Goal: Book appointment/travel/reservation

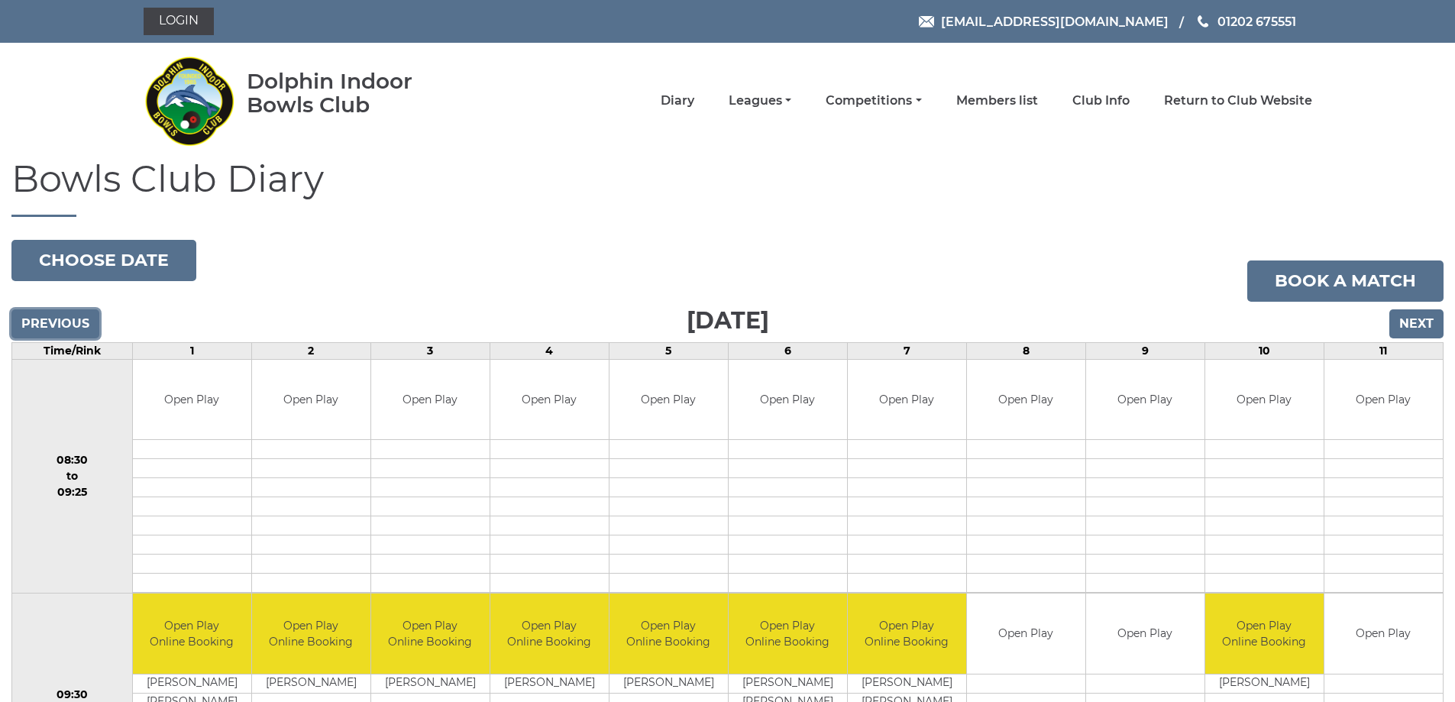
click at [76, 321] on input "Previous" at bounding box center [55, 323] width 88 height 29
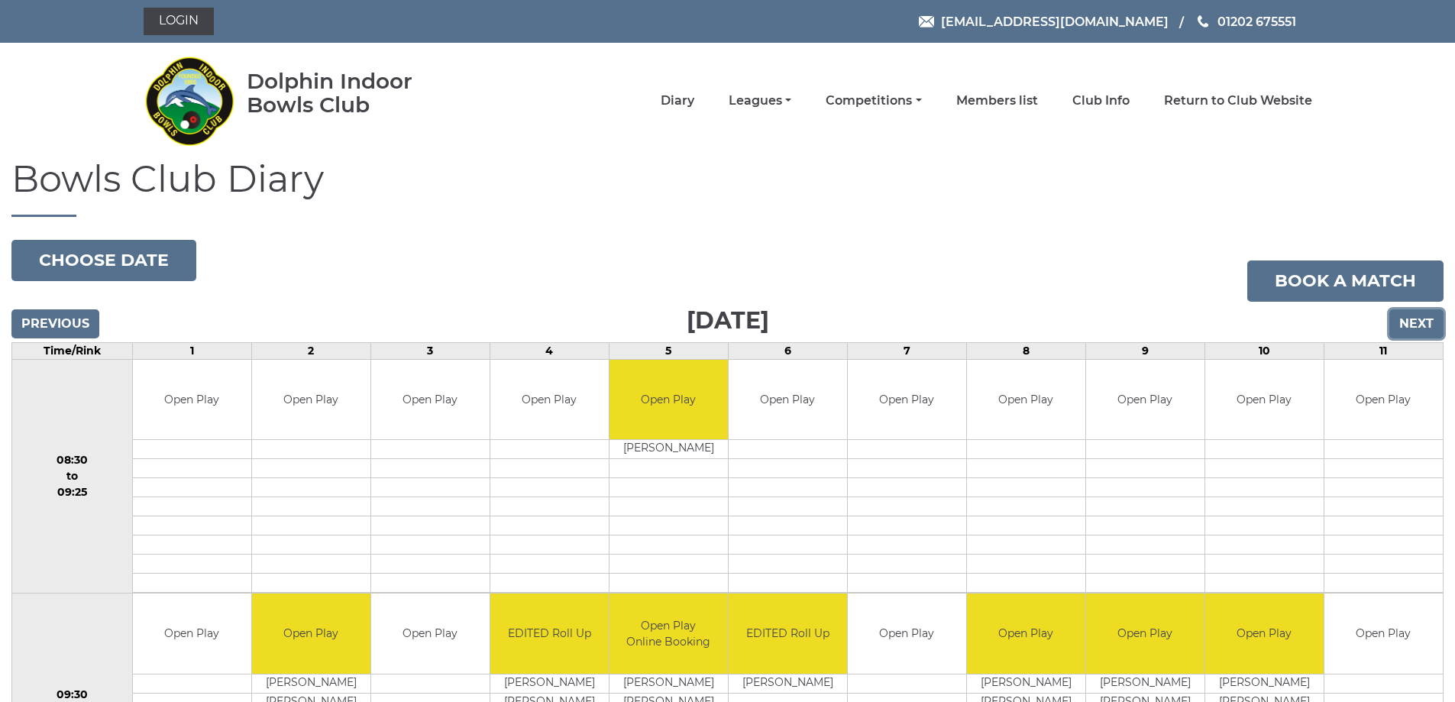
click at [1412, 319] on input "Next" at bounding box center [1417, 323] width 54 height 29
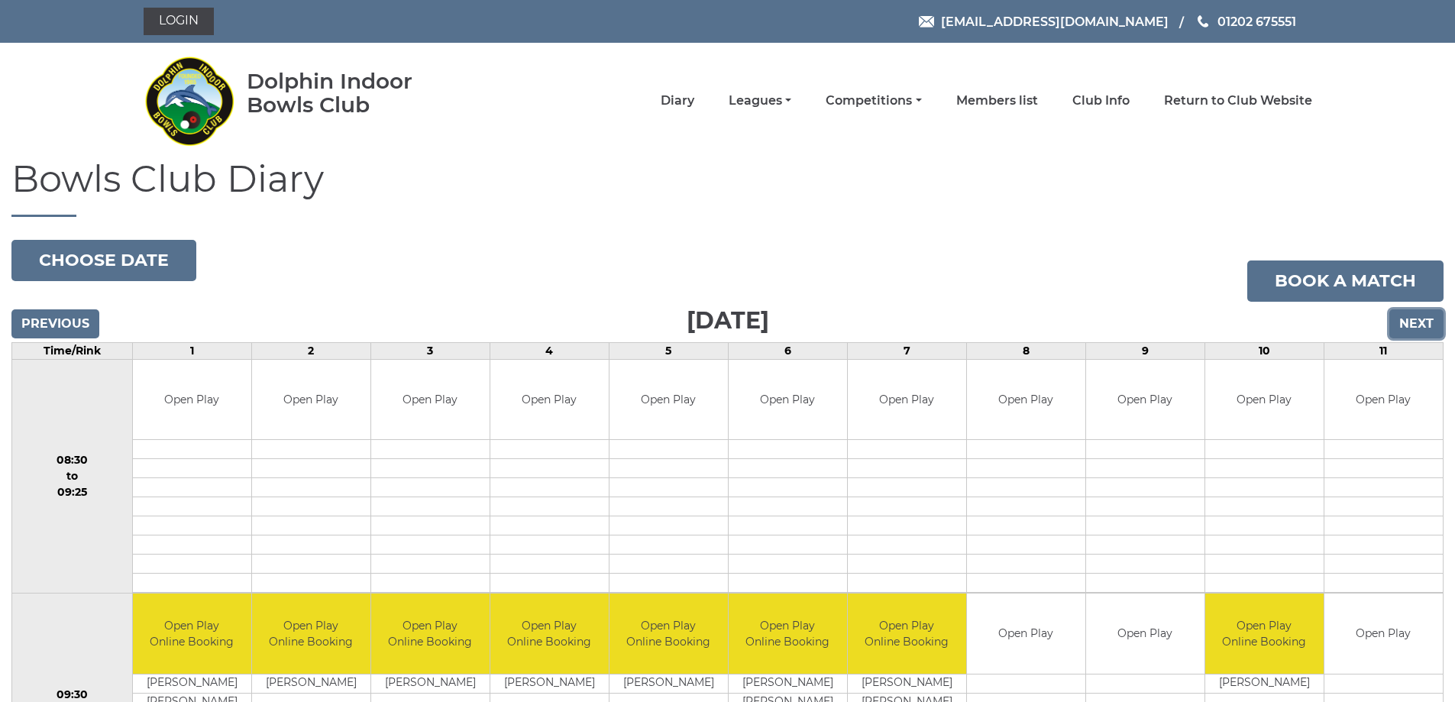
click at [1414, 315] on input "Next" at bounding box center [1417, 323] width 54 height 29
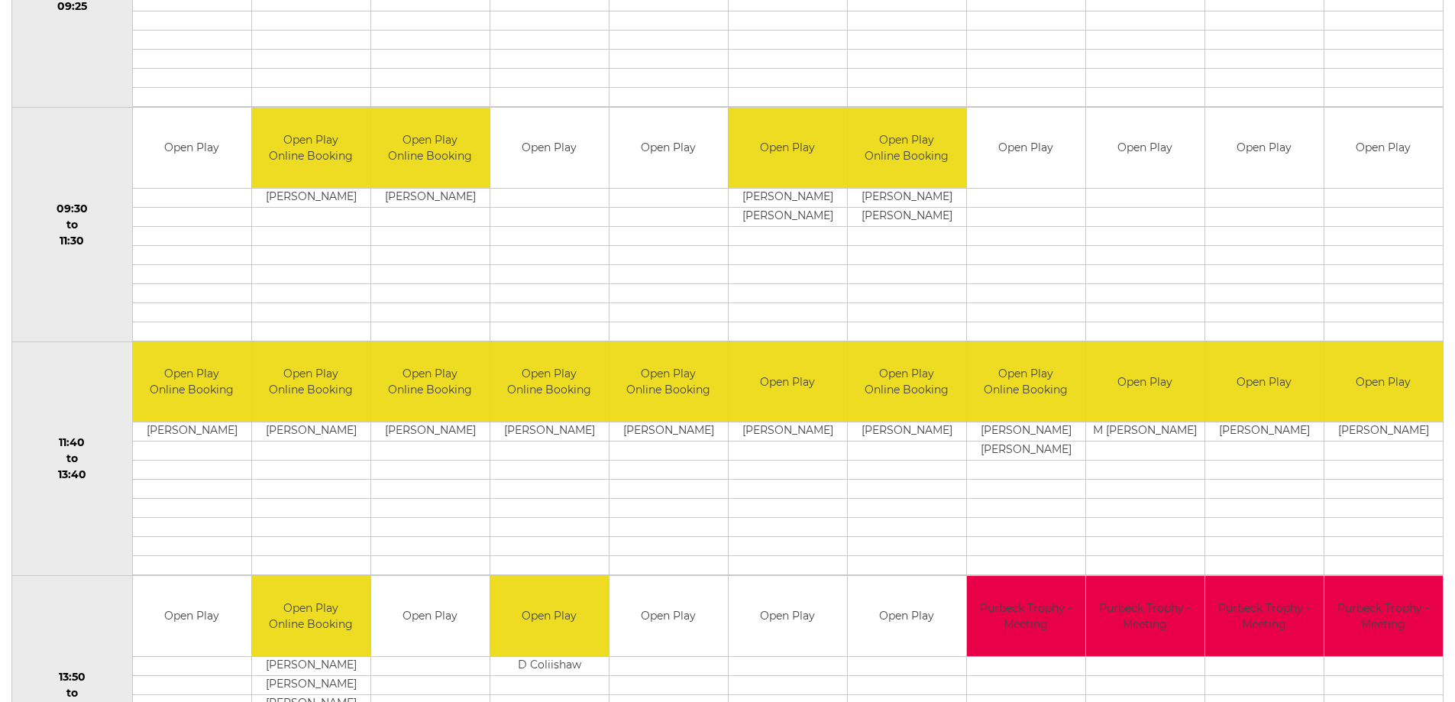
scroll to position [306, 0]
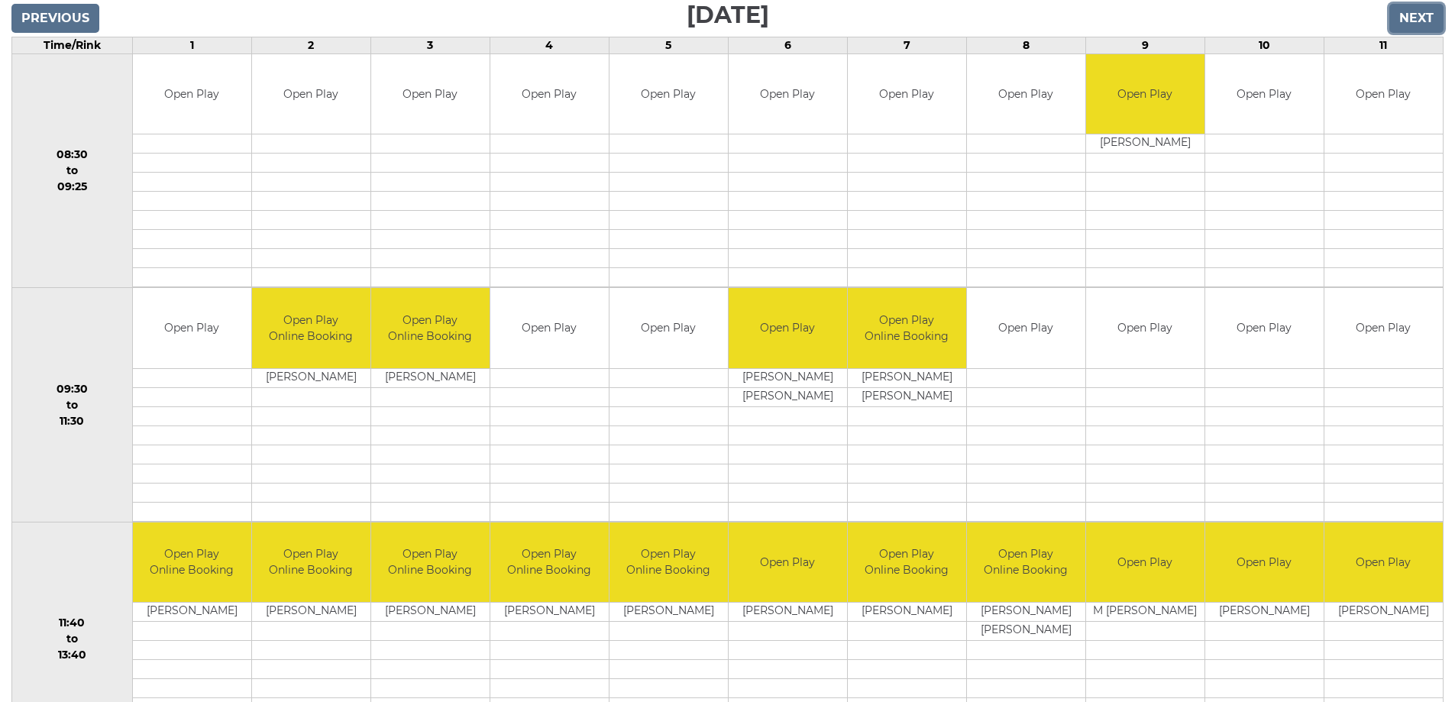
click at [1413, 17] on input "Next" at bounding box center [1417, 18] width 54 height 29
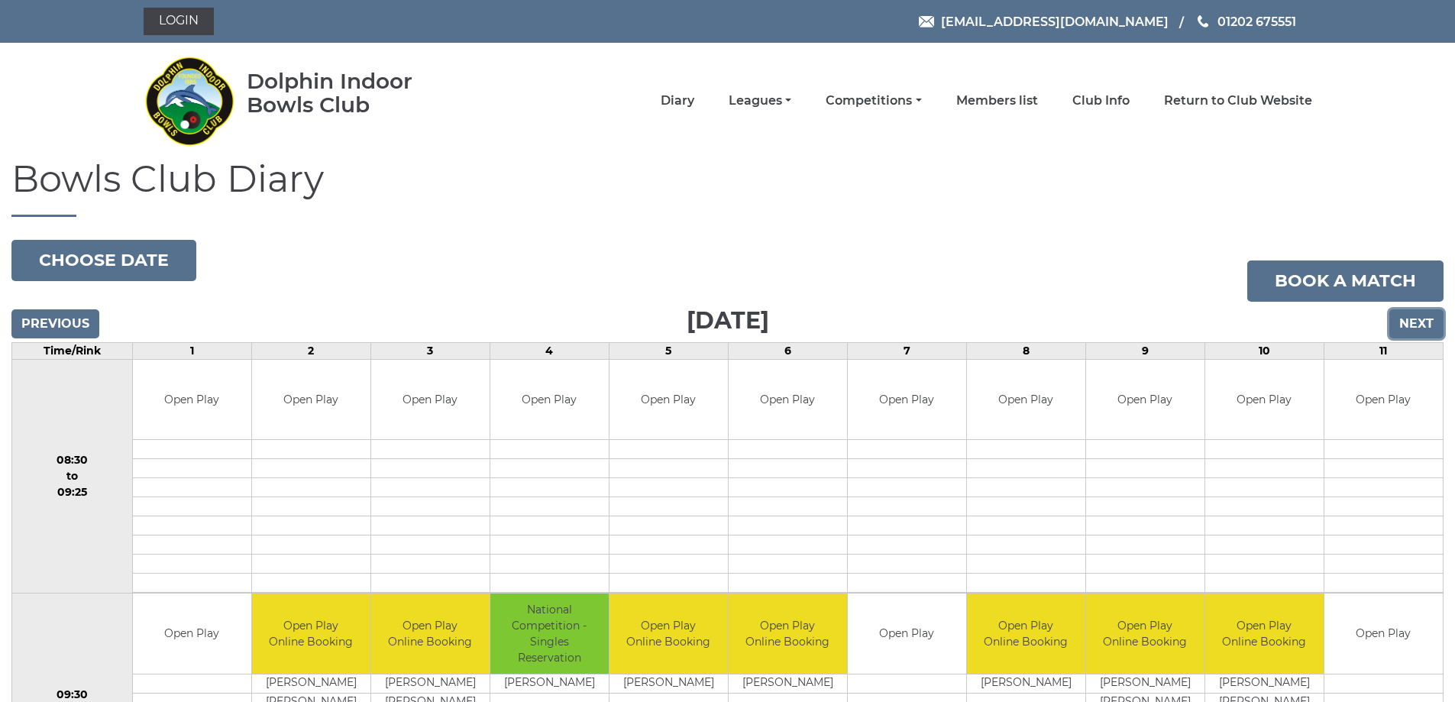
click at [1424, 317] on input "Next" at bounding box center [1417, 323] width 54 height 29
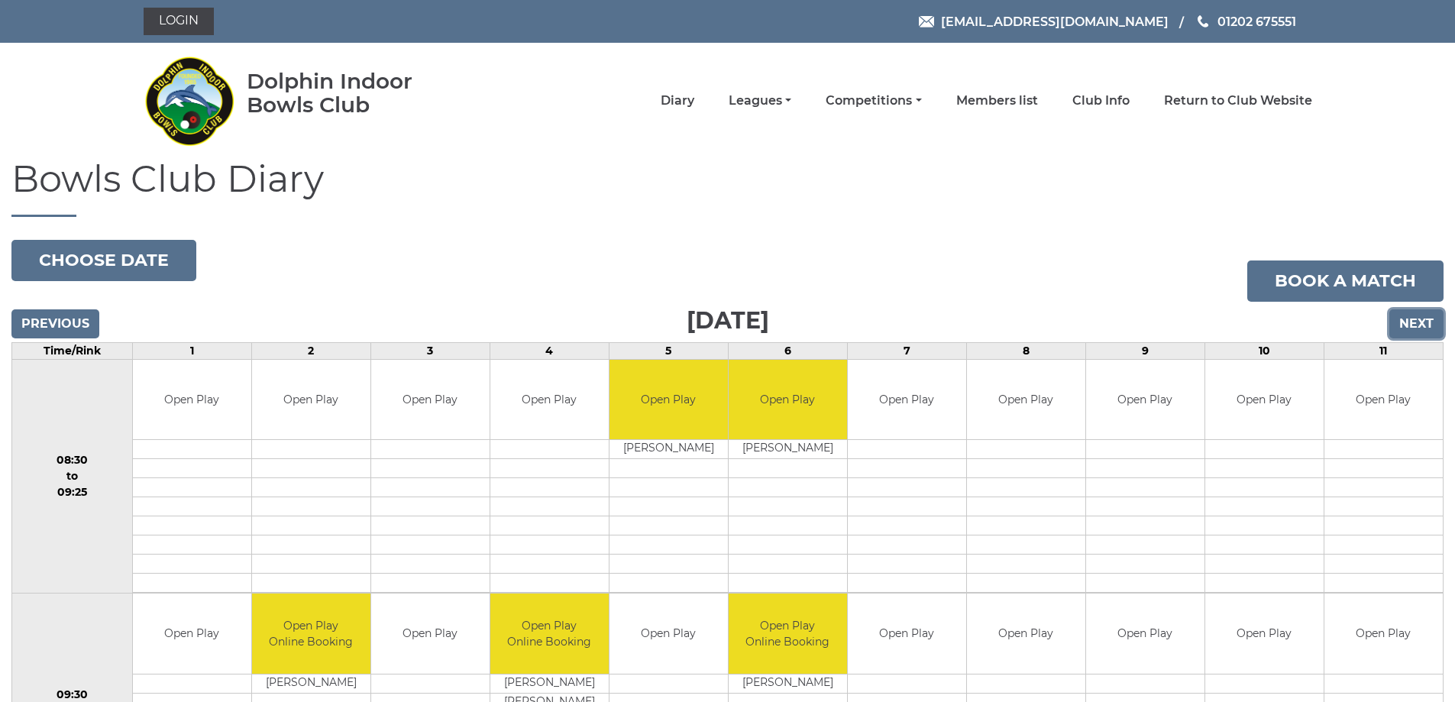
click at [1419, 320] on input "Next" at bounding box center [1417, 323] width 54 height 29
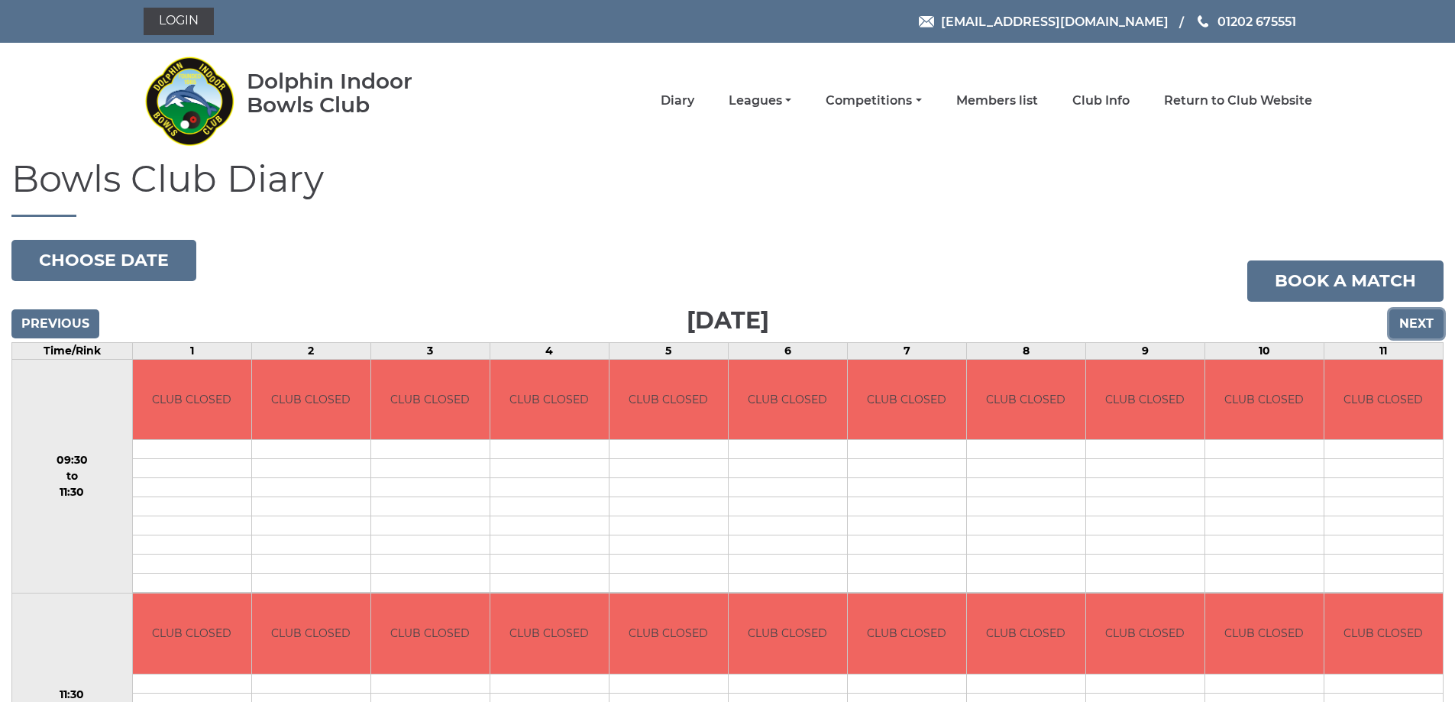
click at [1407, 319] on input "Next" at bounding box center [1417, 323] width 54 height 29
click at [1409, 320] on input "Next" at bounding box center [1417, 323] width 54 height 29
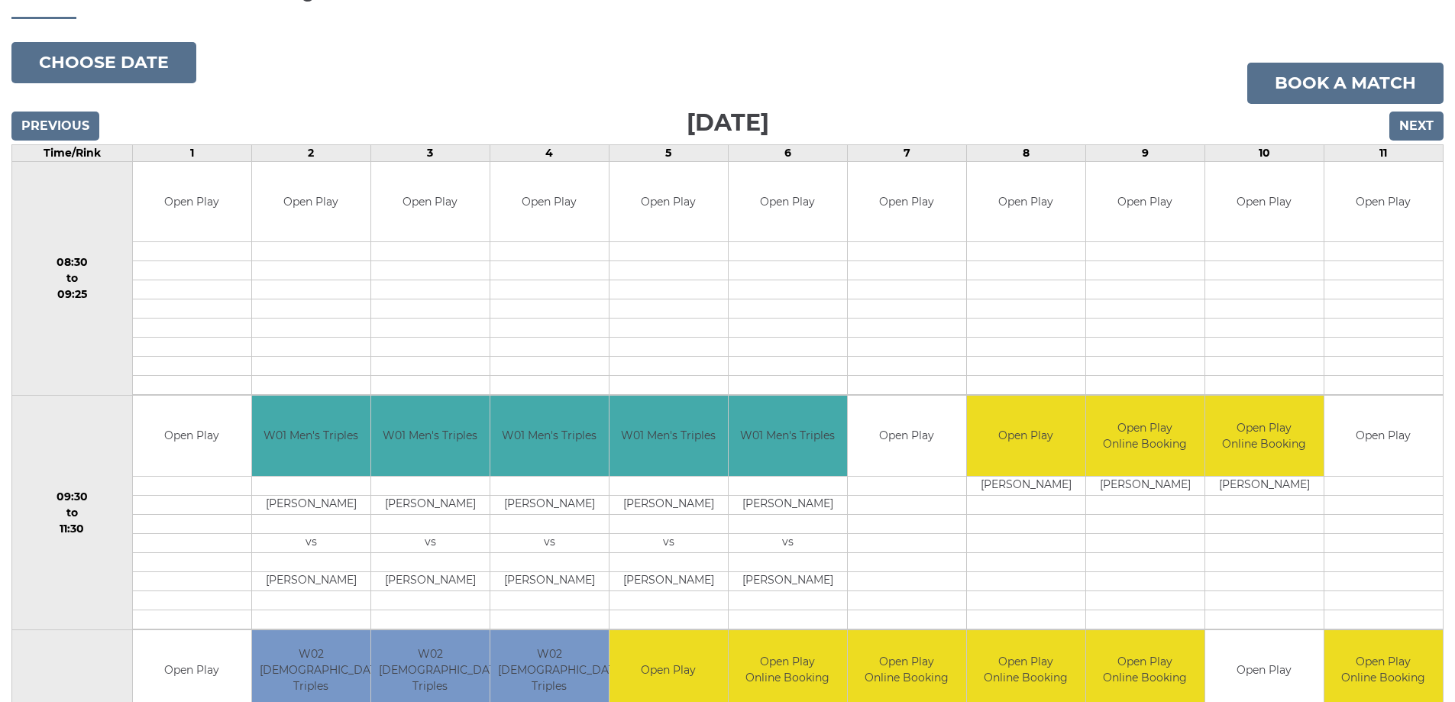
scroll to position [153, 0]
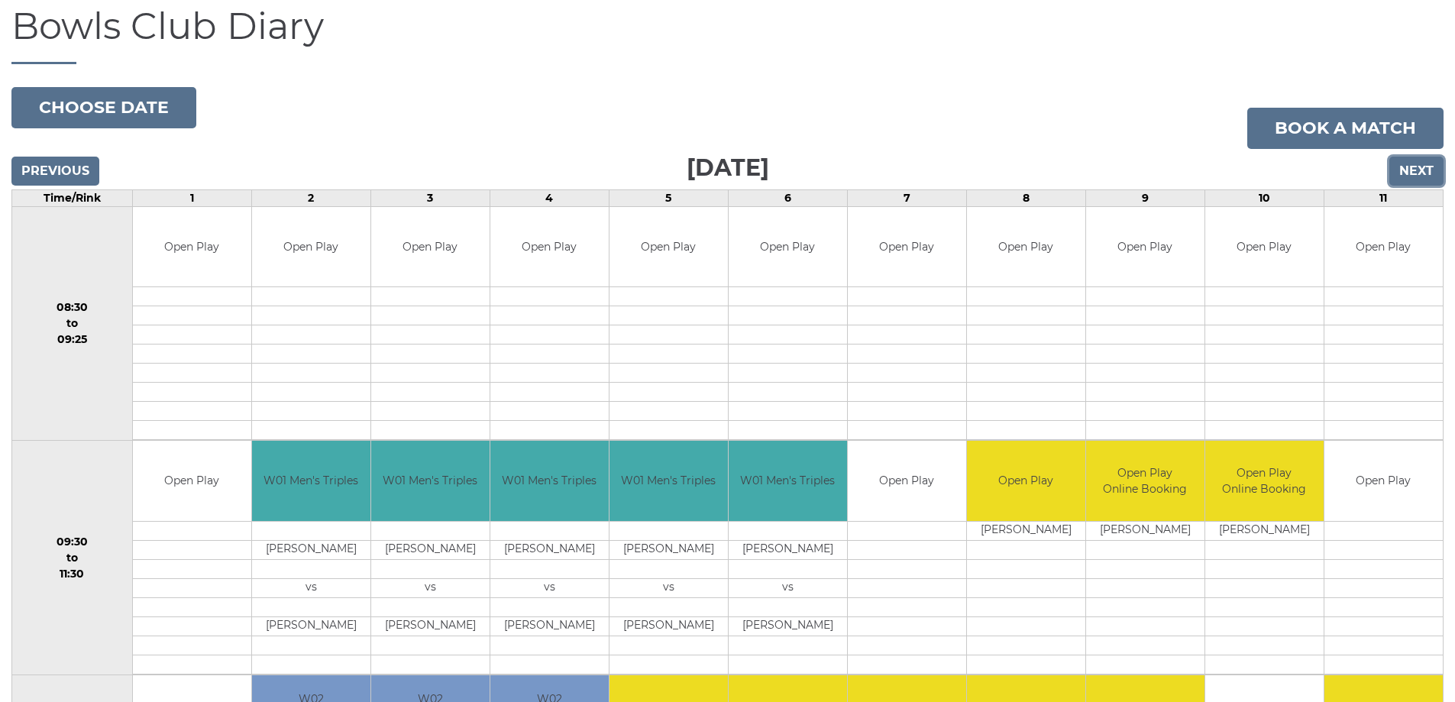
click at [1419, 170] on input "Next" at bounding box center [1417, 171] width 54 height 29
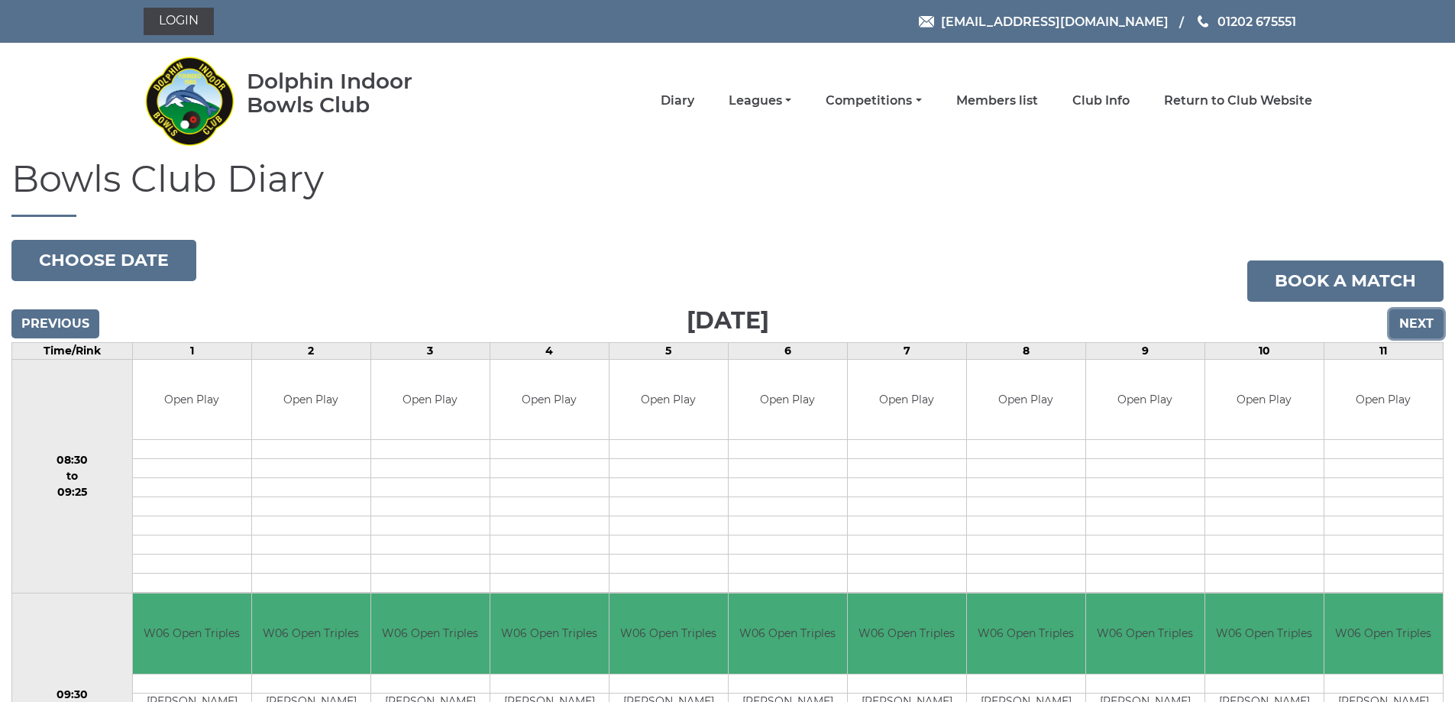
click at [1409, 320] on input "Next" at bounding box center [1417, 323] width 54 height 29
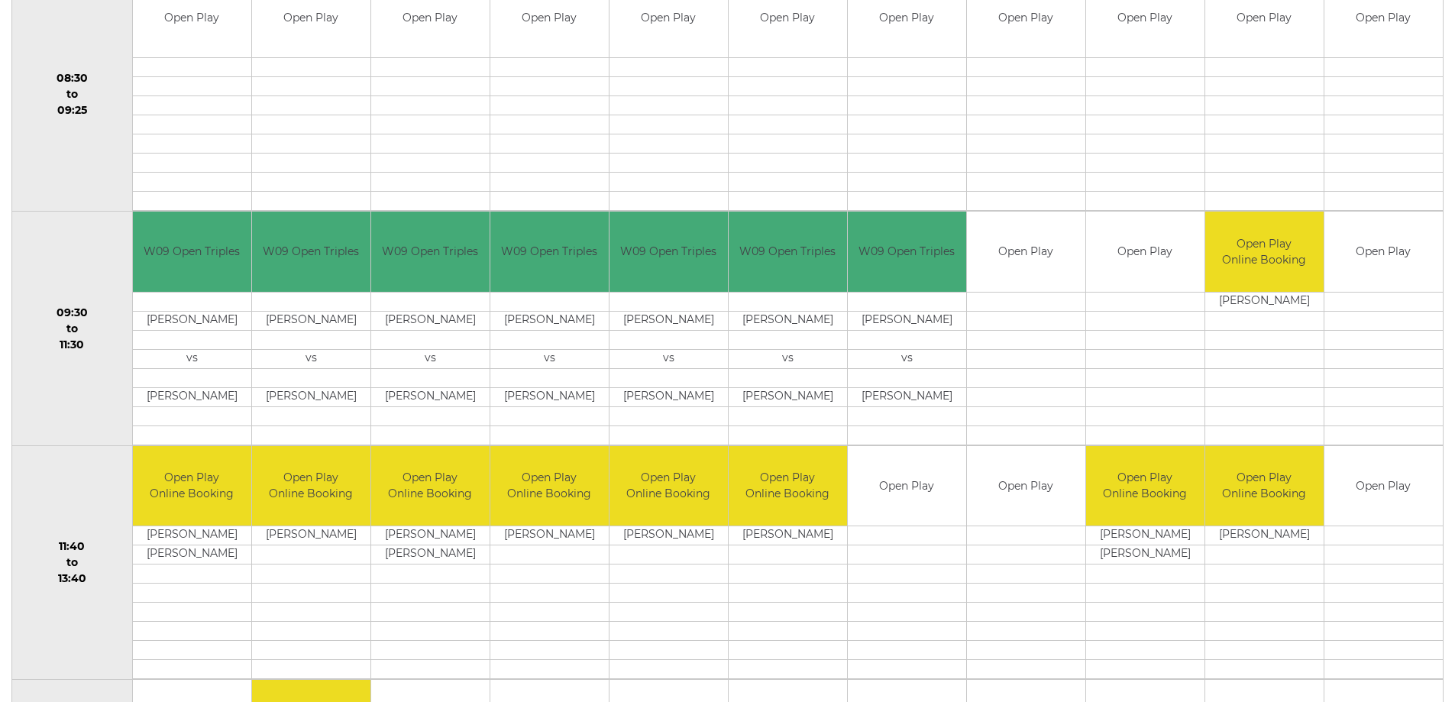
scroll to position [76, 0]
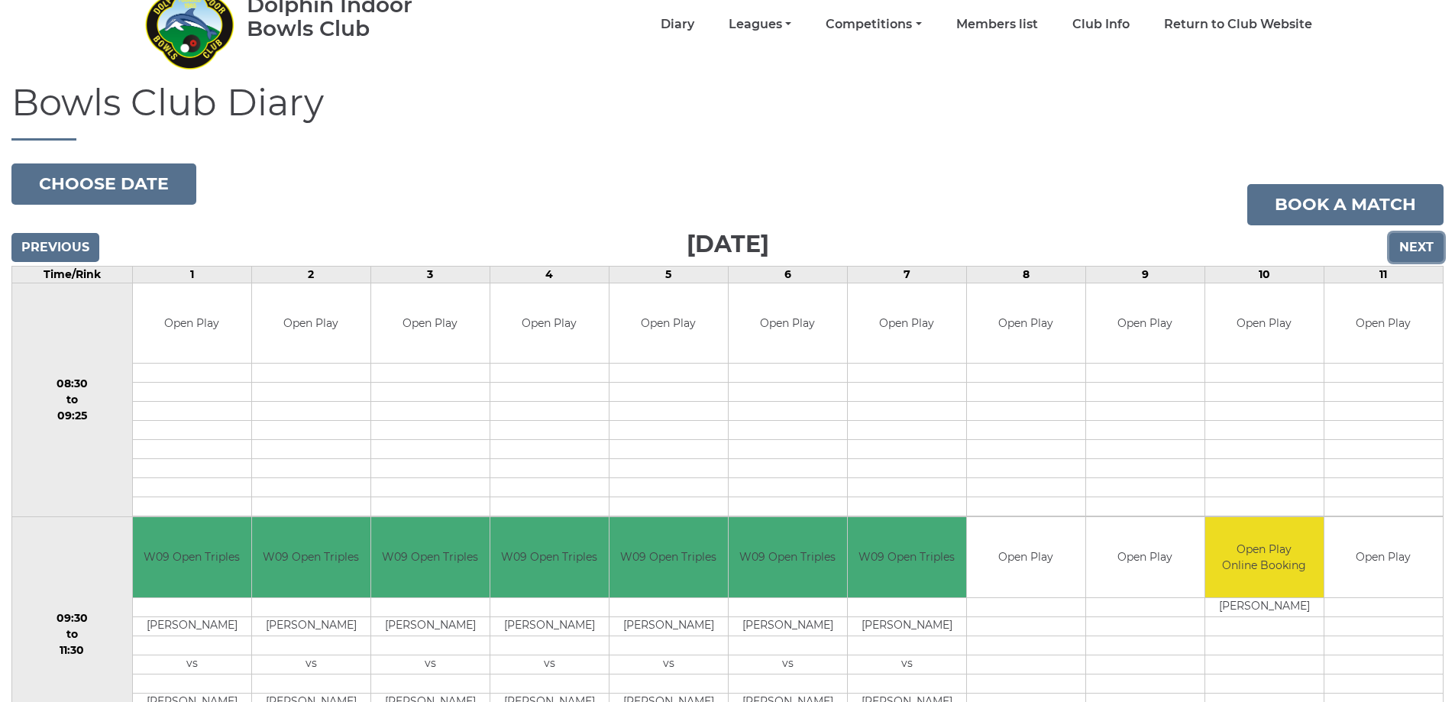
click at [1420, 244] on input "Next" at bounding box center [1417, 247] width 54 height 29
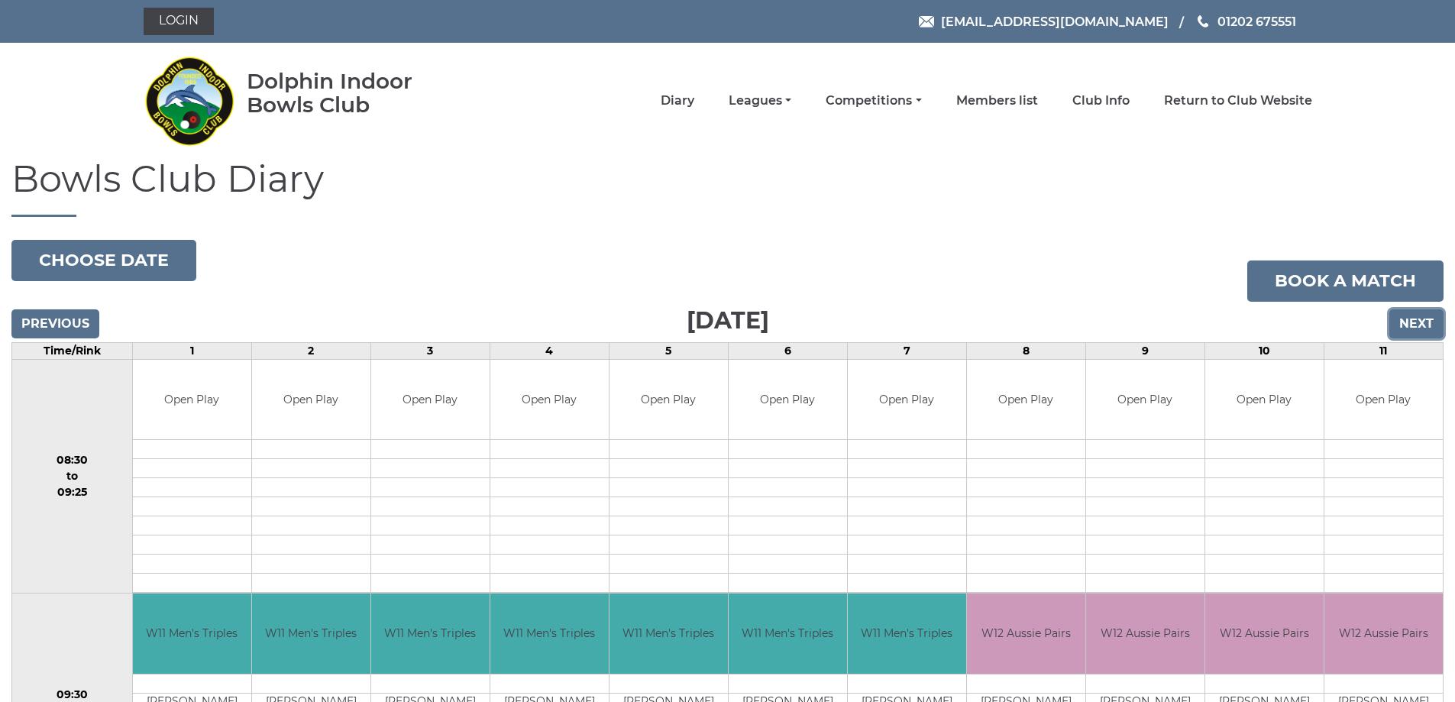
click at [1415, 315] on input "Next" at bounding box center [1417, 323] width 54 height 29
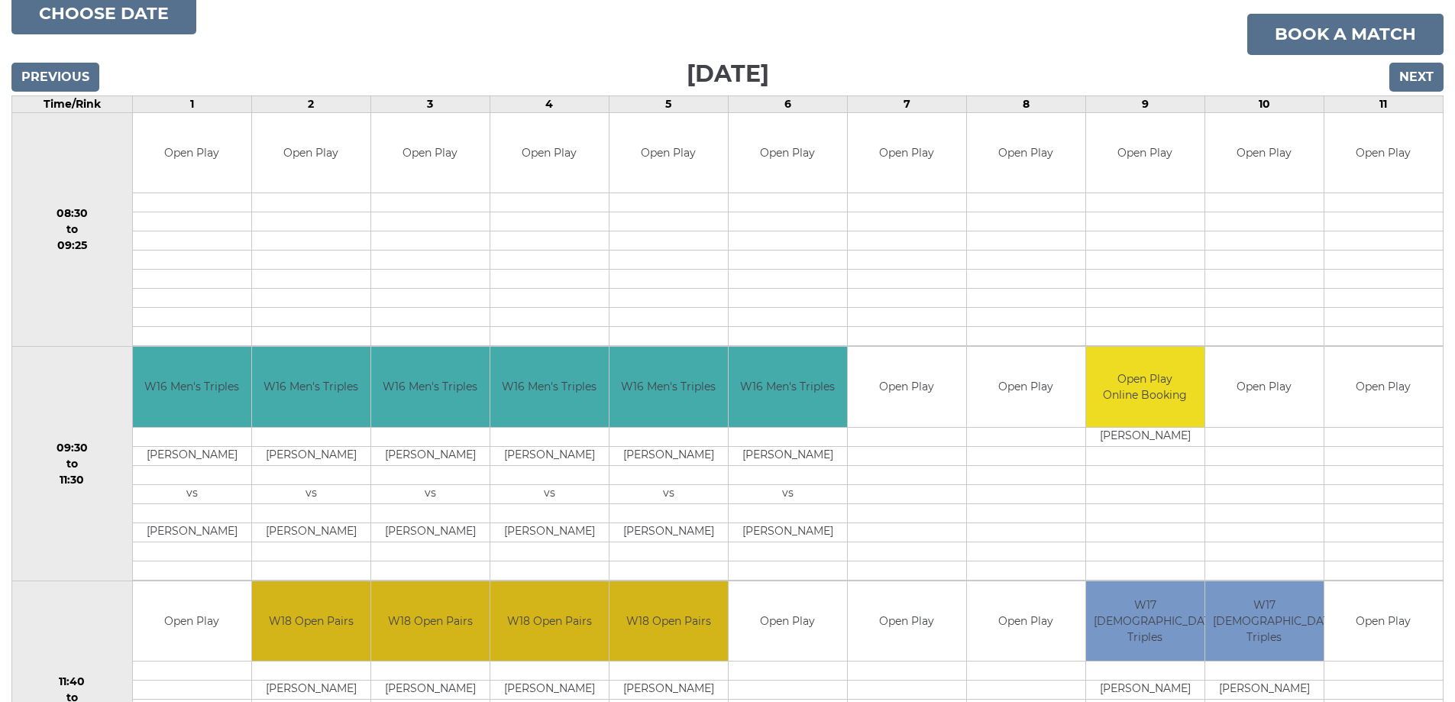
scroll to position [153, 0]
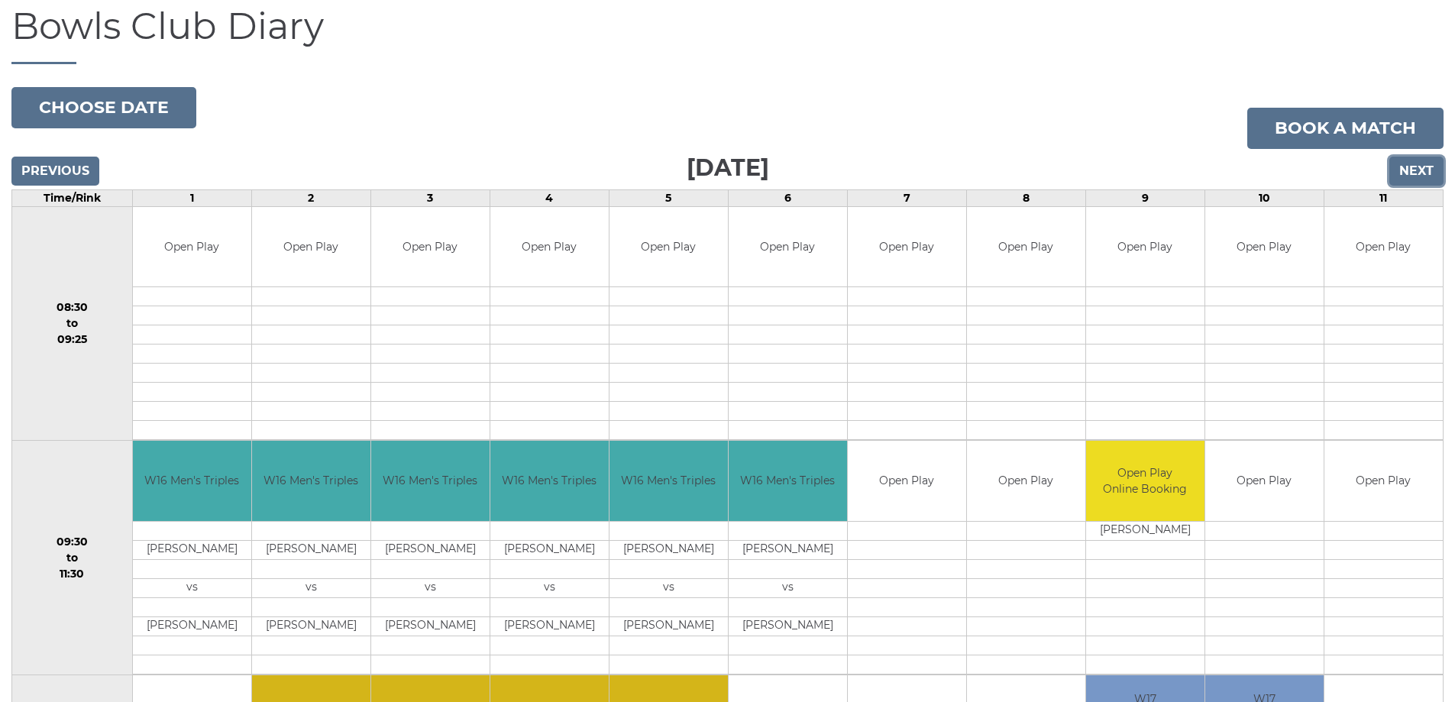
click at [1422, 167] on input "Next" at bounding box center [1417, 171] width 54 height 29
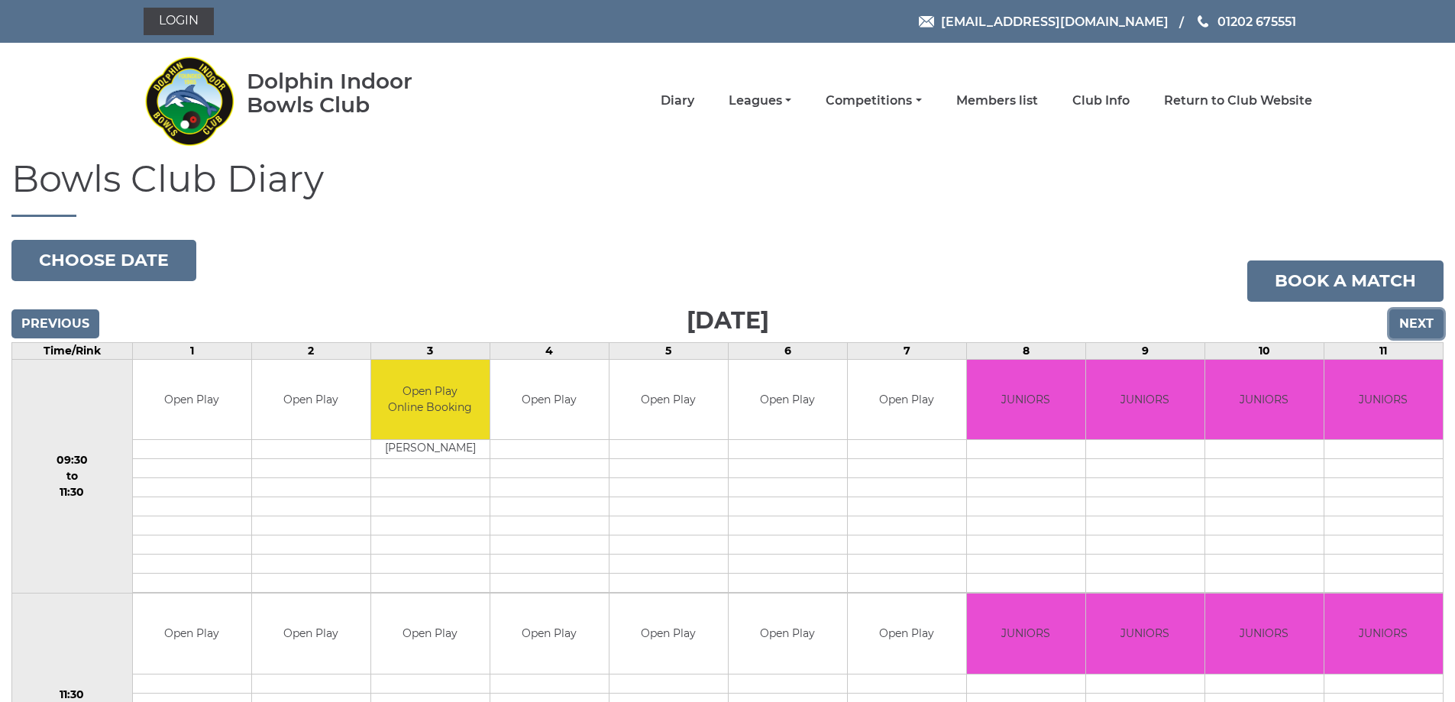
click at [1416, 321] on input "Next" at bounding box center [1417, 323] width 54 height 29
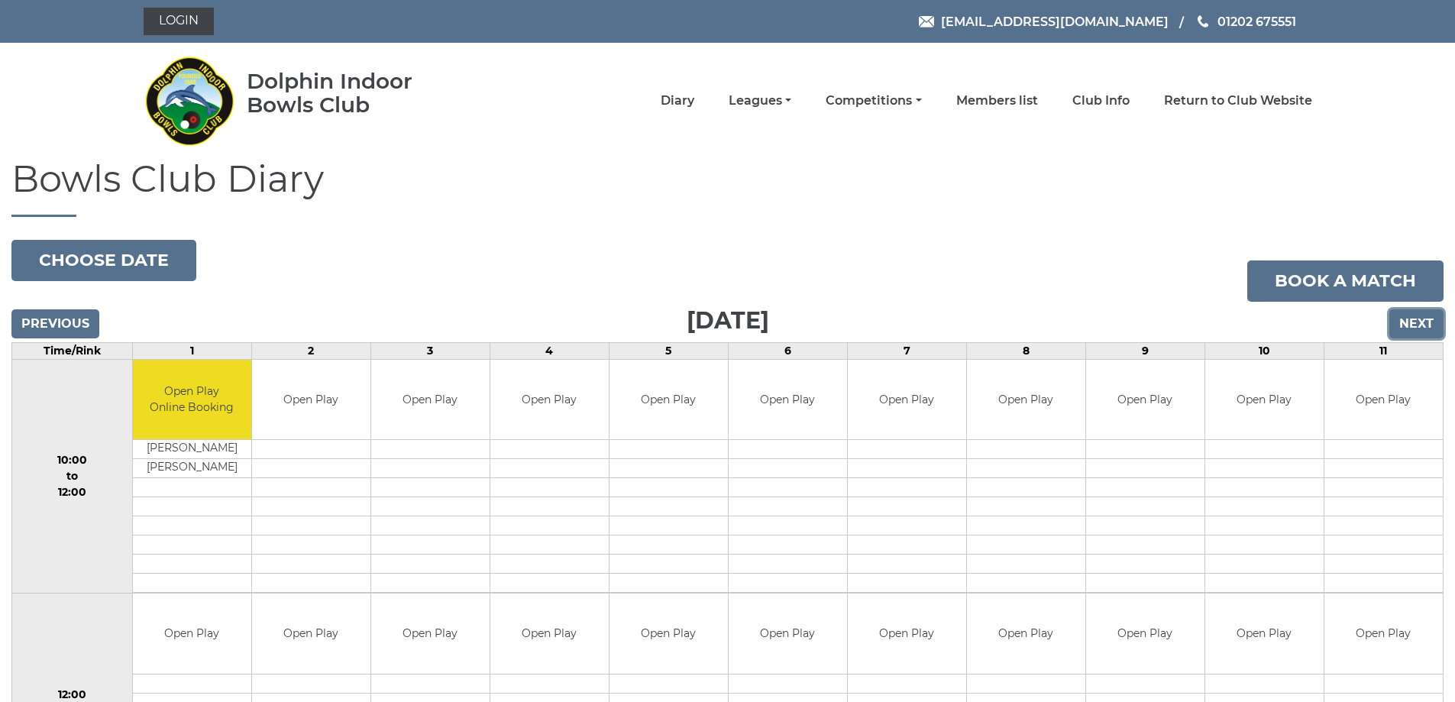
click at [1416, 316] on input "Next" at bounding box center [1417, 323] width 54 height 29
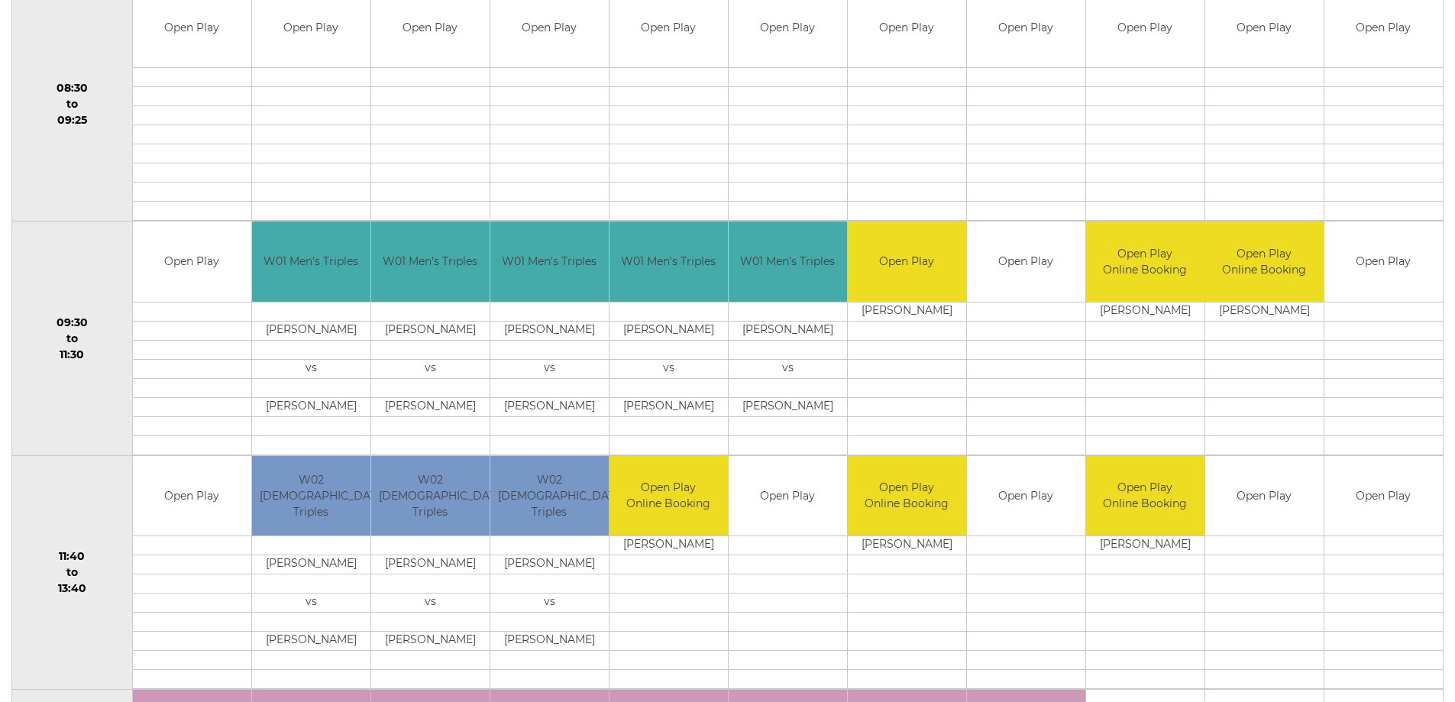
scroll to position [229, 0]
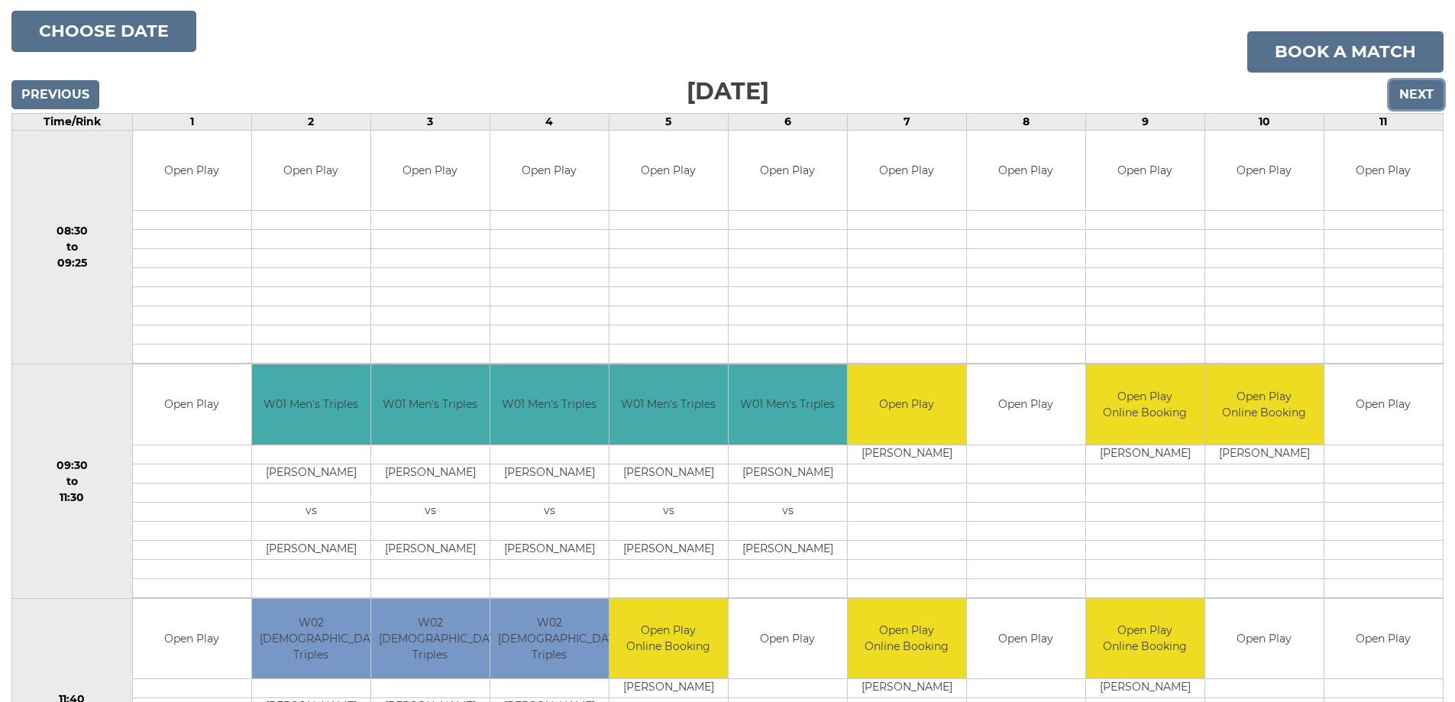
click at [1424, 99] on input "Next" at bounding box center [1417, 94] width 54 height 29
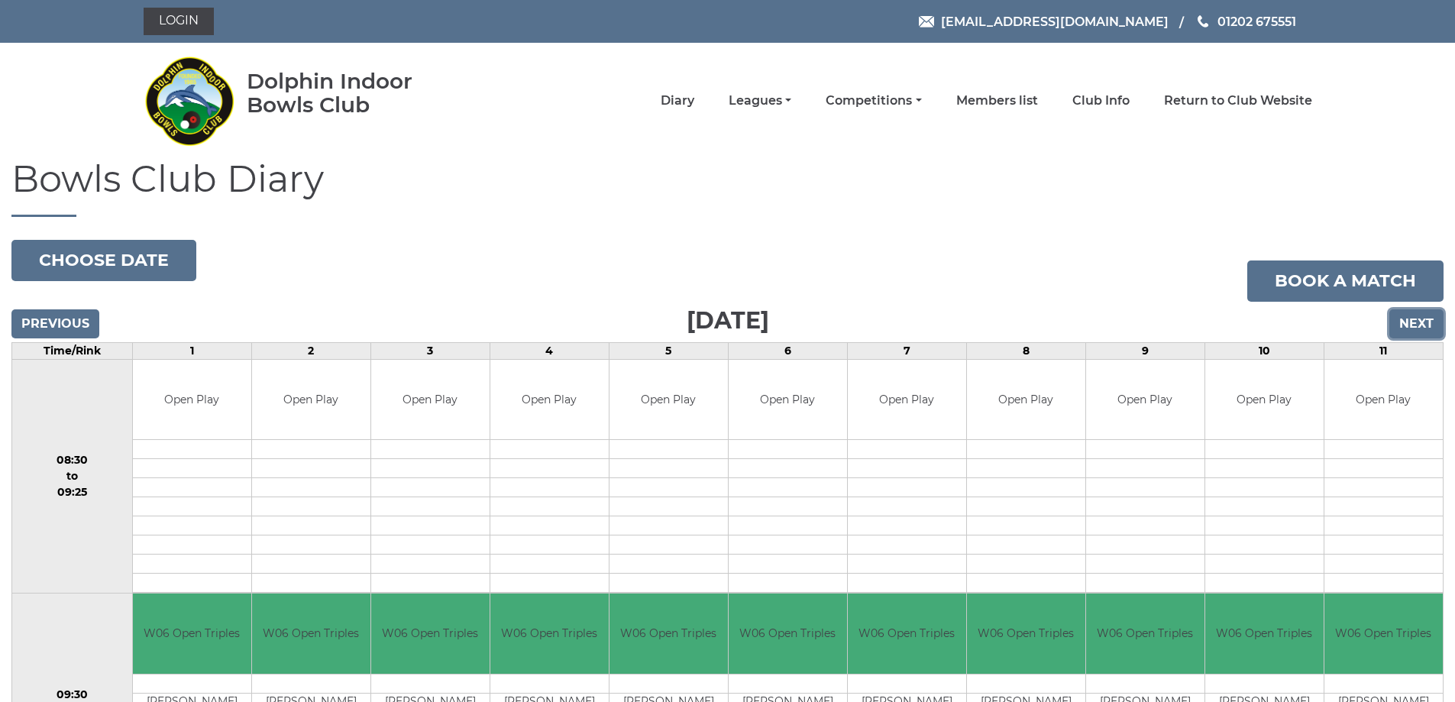
click at [1416, 319] on input "Next" at bounding box center [1417, 323] width 54 height 29
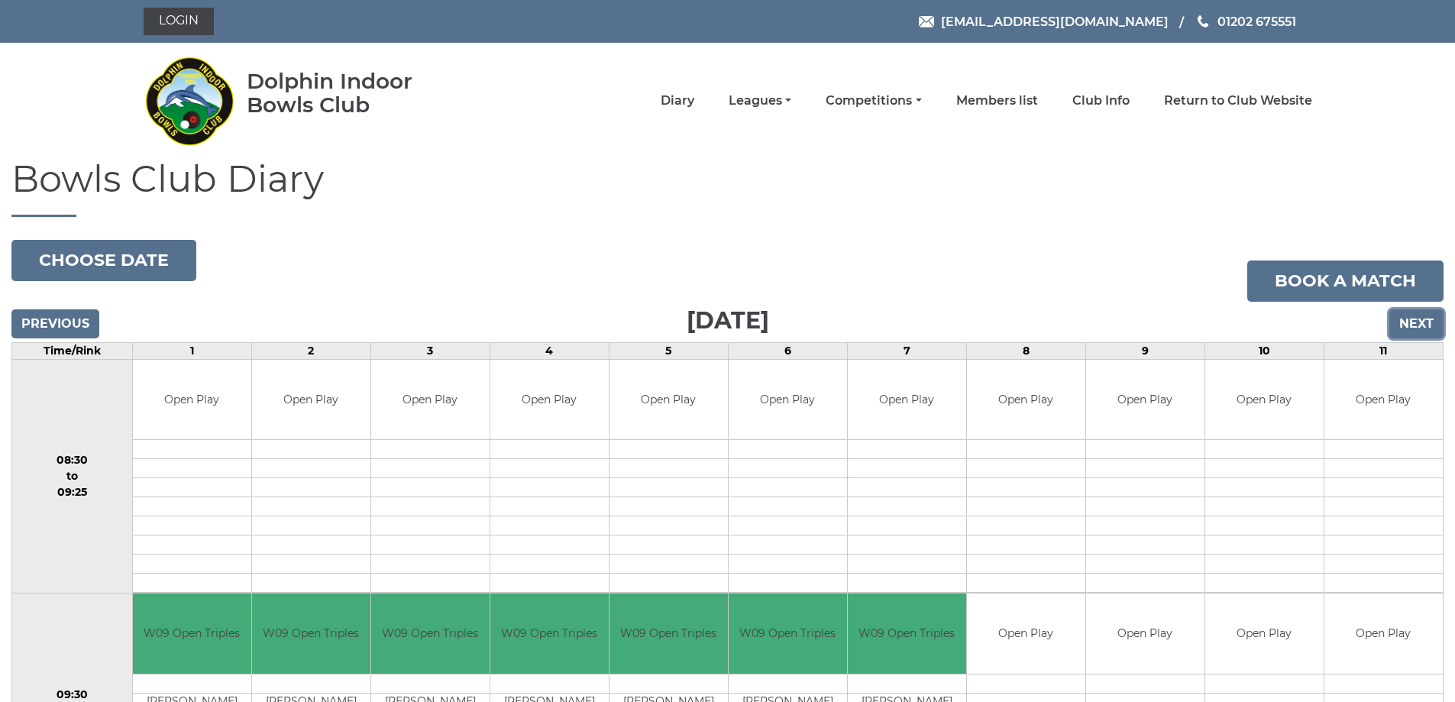
click at [1419, 317] on input "Next" at bounding box center [1417, 323] width 54 height 29
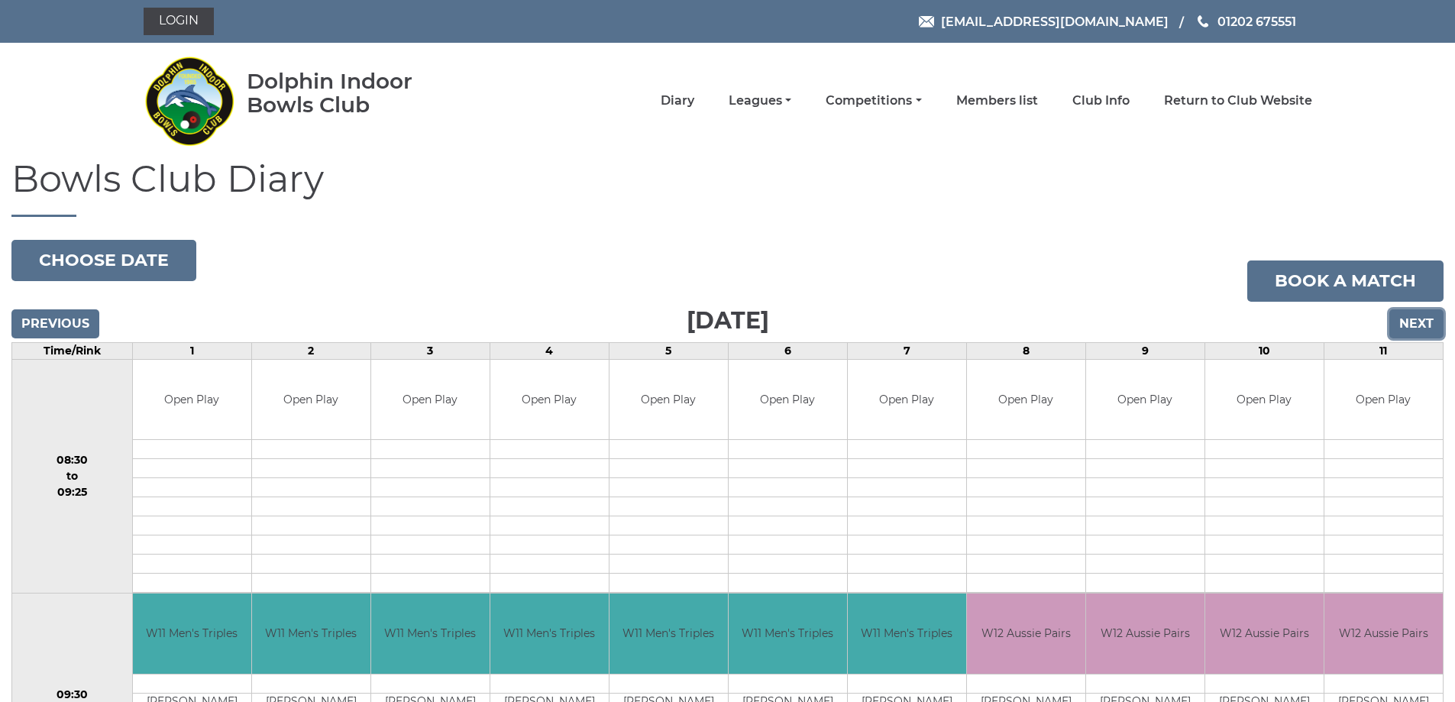
click at [1423, 325] on input "Next" at bounding box center [1417, 323] width 54 height 29
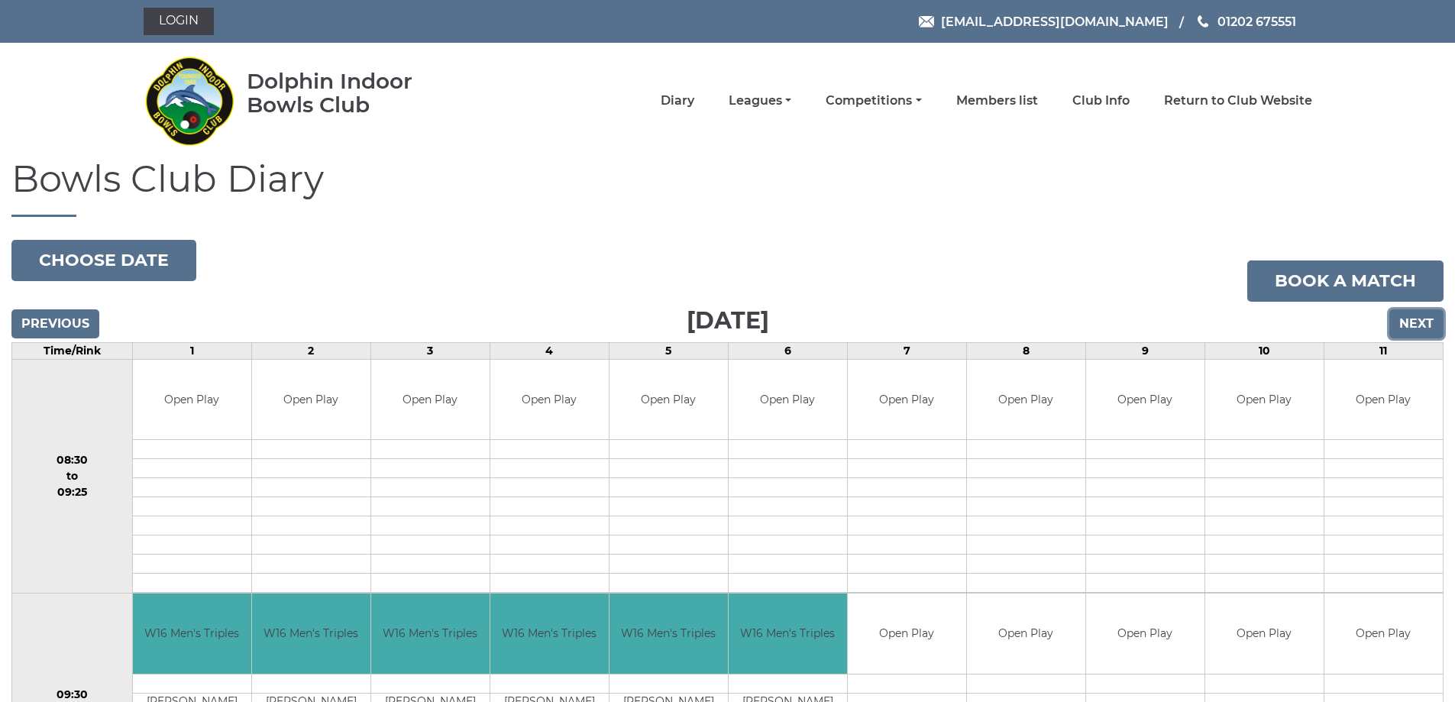
click at [1422, 318] on input "Next" at bounding box center [1417, 323] width 54 height 29
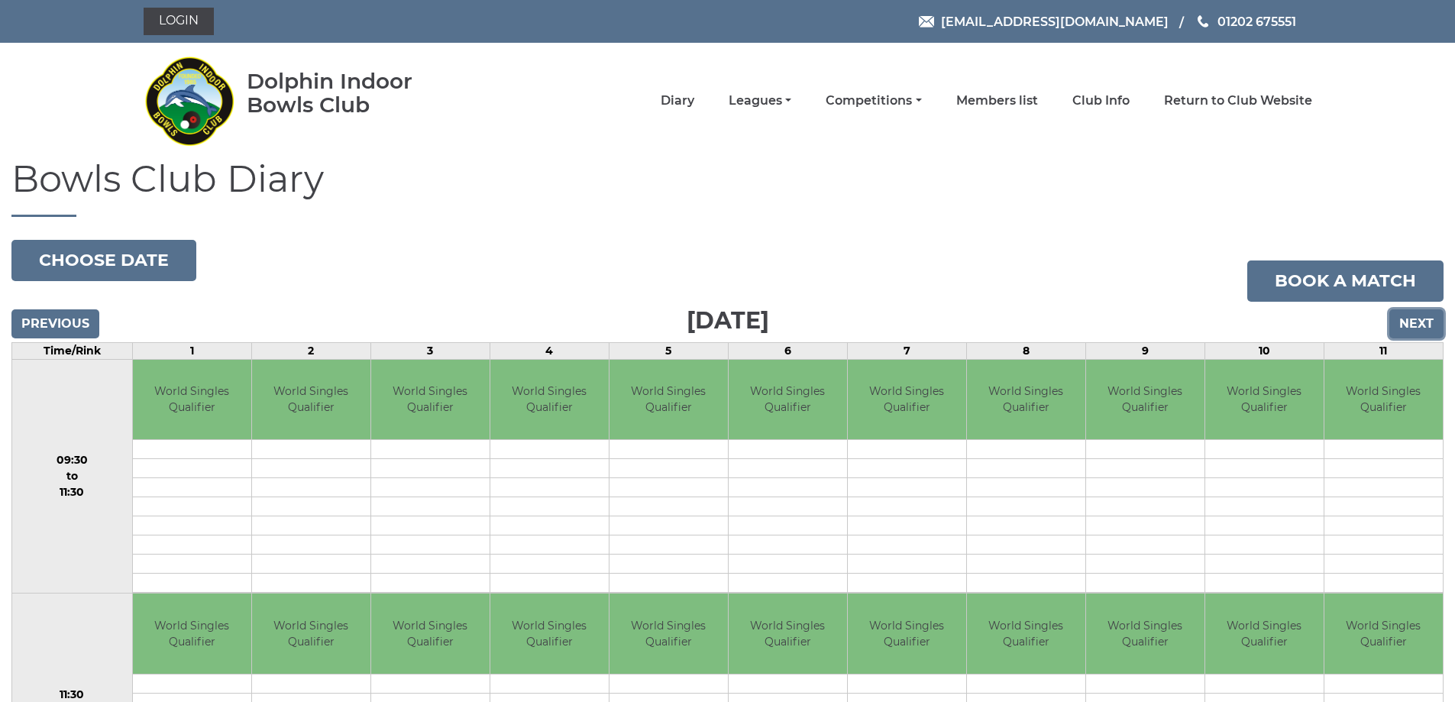
click at [1419, 321] on input "Next" at bounding box center [1417, 323] width 54 height 29
